Goal: Information Seeking & Learning: Learn about a topic

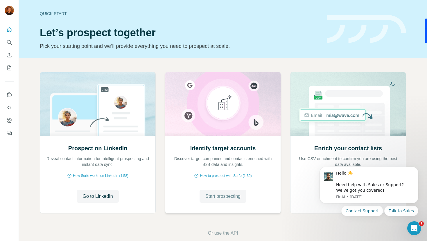
click at [206, 196] on span "Start prospecting" at bounding box center [222, 196] width 35 height 7
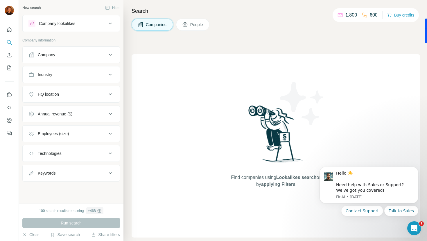
click at [50, 23] on div "Company lookalikes" at bounding box center [57, 24] width 36 height 6
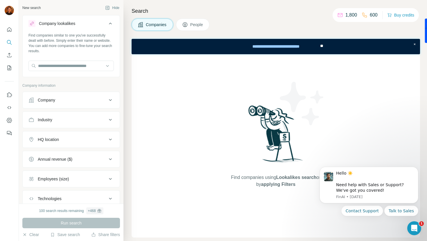
click at [53, 71] on div at bounding box center [70, 67] width 85 height 12
click at [57, 66] on input "text" at bounding box center [70, 66] width 85 height 10
type input "*"
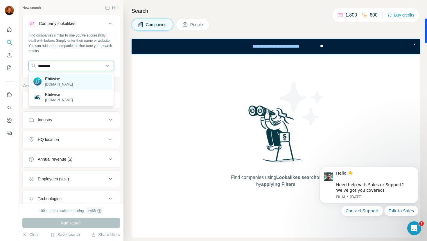
type input "********"
click at [48, 76] on p "Ebitwise" at bounding box center [59, 79] width 28 height 6
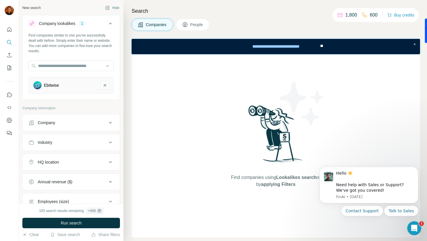
click at [87, 123] on div "Company" at bounding box center [67, 123] width 78 height 6
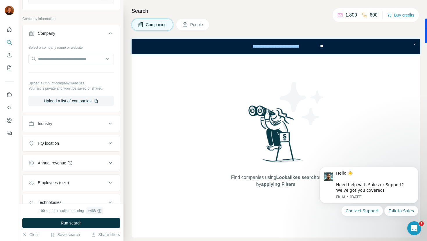
scroll to position [95, 0]
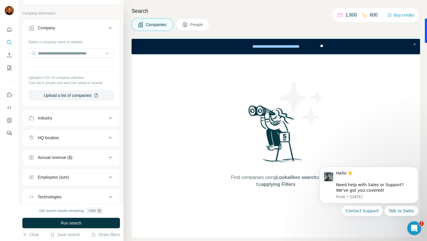
click at [71, 137] on div "HQ location" at bounding box center [67, 138] width 78 height 6
click at [69, 149] on input "text" at bounding box center [70, 152] width 85 height 10
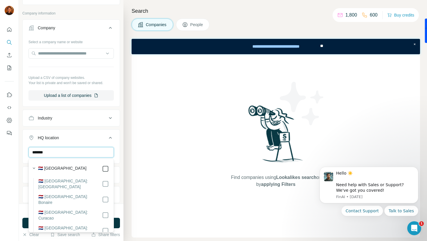
type input "*******"
click at [107, 196] on icon at bounding box center [105, 199] width 7 height 7
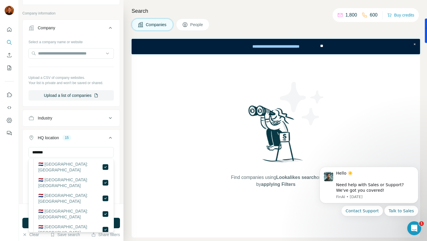
scroll to position [125, 0]
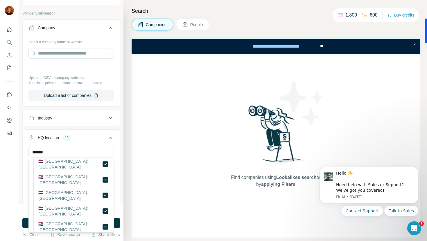
scroll to position [144, 0]
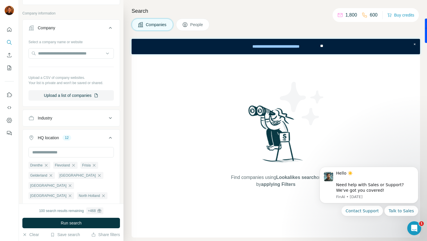
click at [91, 137] on div "HQ location 12" at bounding box center [67, 138] width 78 height 6
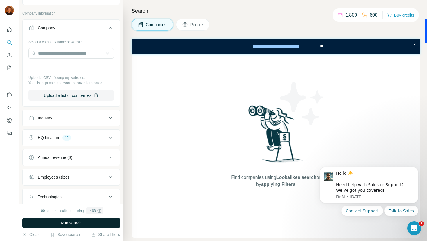
click at [67, 221] on span "Run search" at bounding box center [71, 223] width 21 height 6
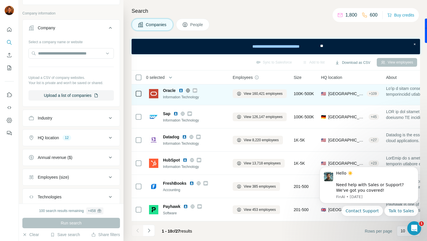
scroll to position [0, 0]
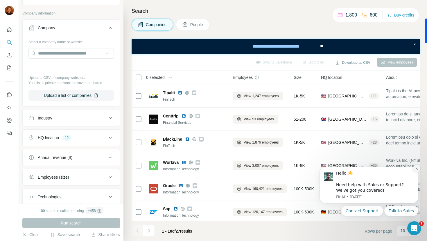
click at [415, 169] on icon "Dismiss notification" at bounding box center [416, 168] width 3 height 3
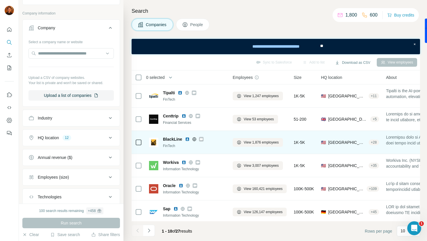
scroll to position [95, 0]
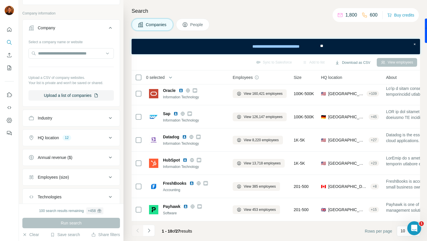
click at [53, 122] on button "Industry" at bounding box center [71, 118] width 97 height 14
click at [53, 122] on button "Industry" at bounding box center [71, 119] width 97 height 16
click at [62, 140] on div "HQ location 12" at bounding box center [67, 138] width 78 height 6
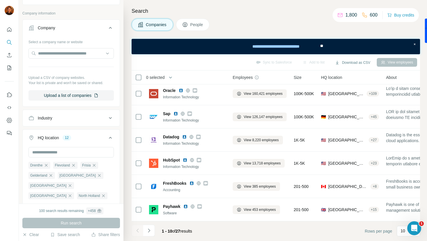
click at [62, 140] on div "HQ location 12" at bounding box center [67, 138] width 78 height 6
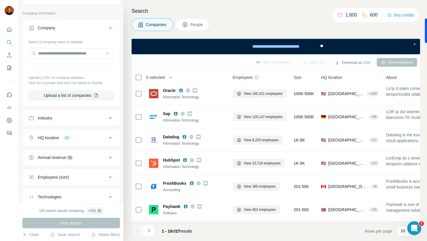
scroll to position [133, 0]
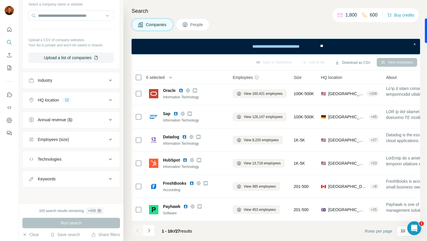
click at [76, 139] on div "Employees (size)" at bounding box center [67, 140] width 78 height 6
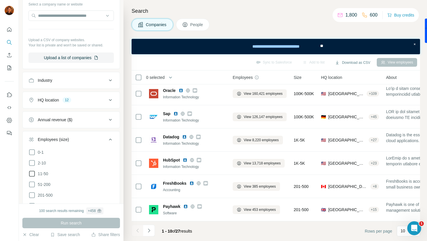
click at [31, 174] on icon at bounding box center [31, 173] width 7 height 7
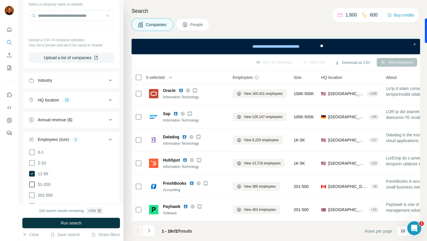
click at [33, 185] on icon at bounding box center [31, 184] width 7 height 7
click at [57, 221] on button "Run search" at bounding box center [70, 223] width 97 height 10
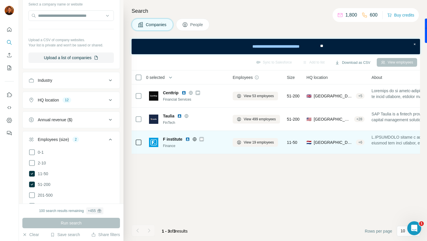
click at [187, 140] on img at bounding box center [187, 139] width 5 height 5
